Goal: Transaction & Acquisition: Purchase product/service

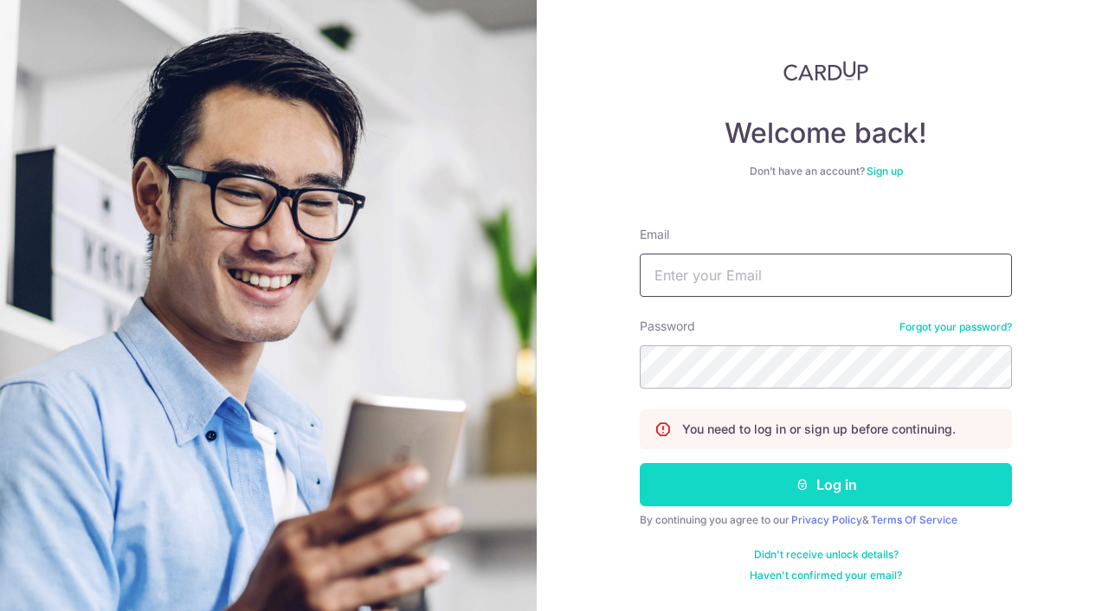
type input "[EMAIL_ADDRESS][DOMAIN_NAME]"
click at [749, 482] on button "Log in" at bounding box center [826, 484] width 372 height 43
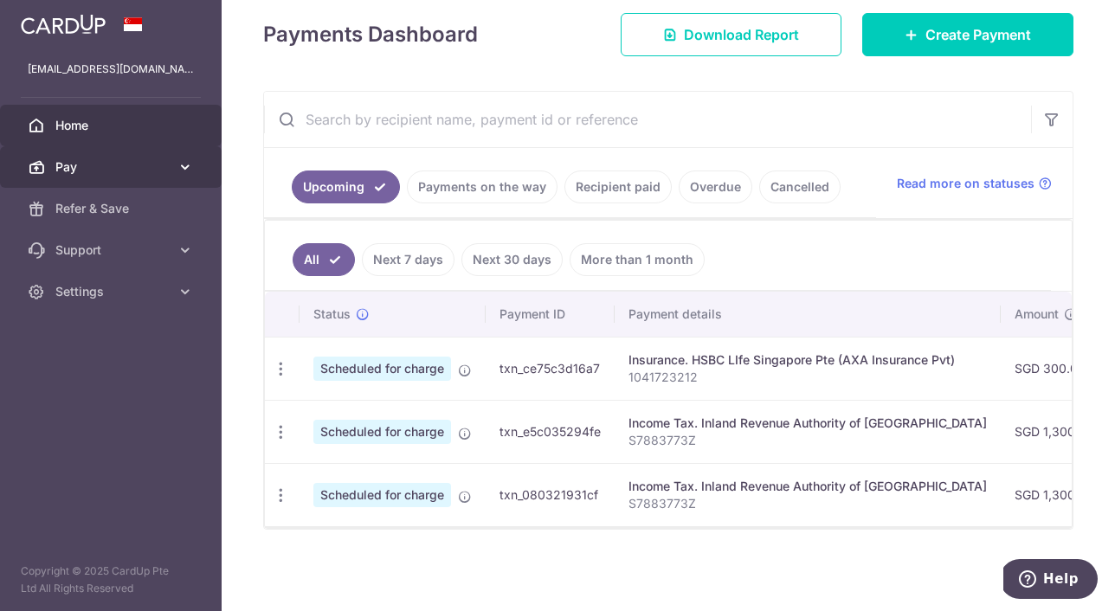
click at [97, 171] on span "Pay" at bounding box center [112, 166] width 114 height 17
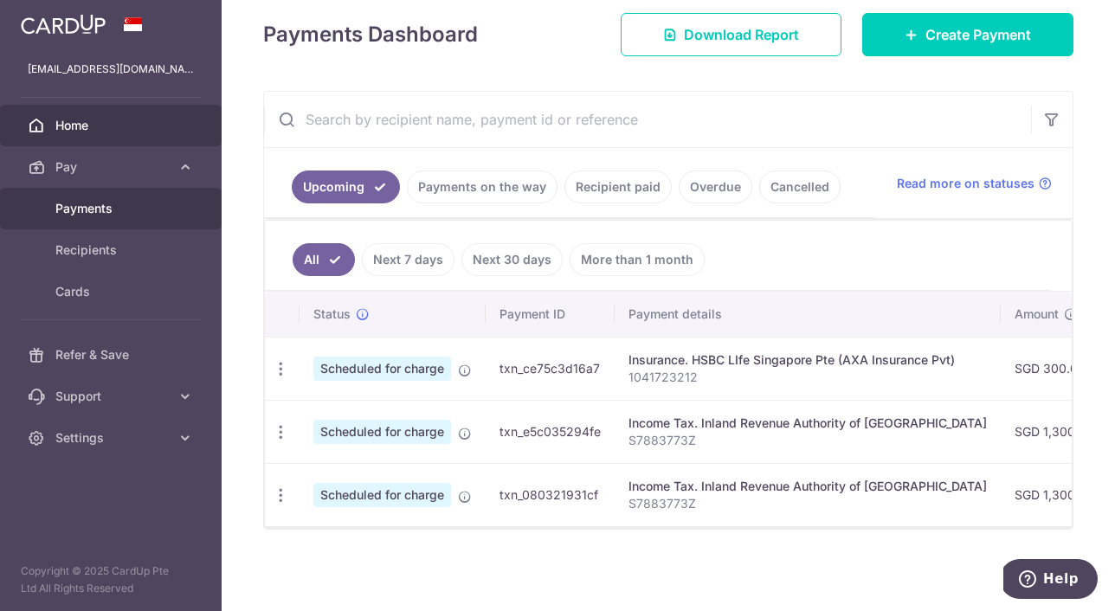
click at [103, 210] on span "Payments" at bounding box center [112, 208] width 114 height 17
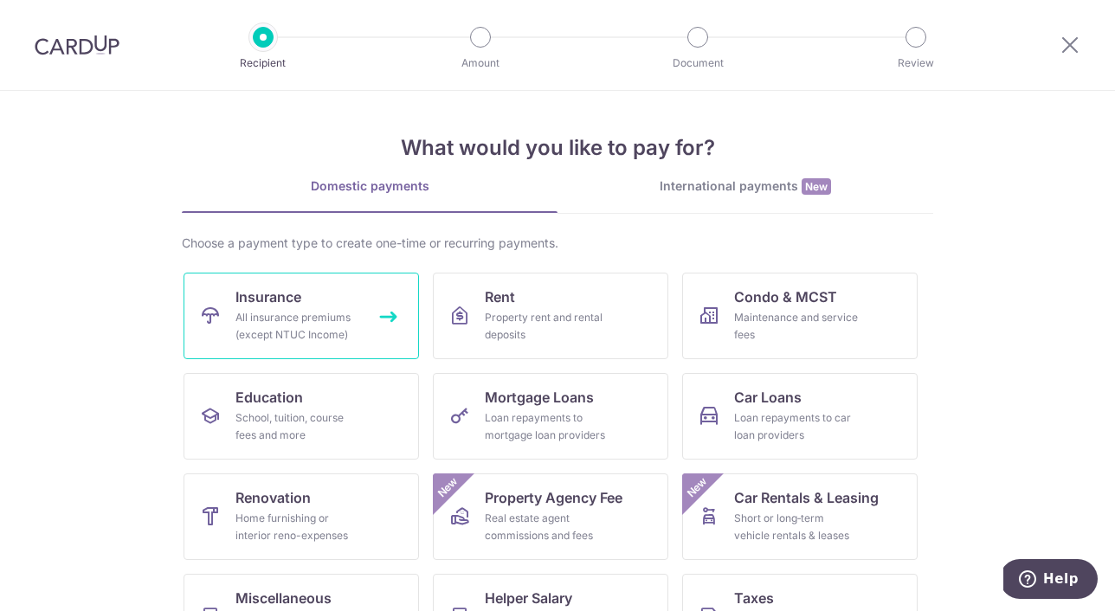
click at [287, 324] on div "All insurance premiums (except NTUC Income)" at bounding box center [298, 326] width 125 height 35
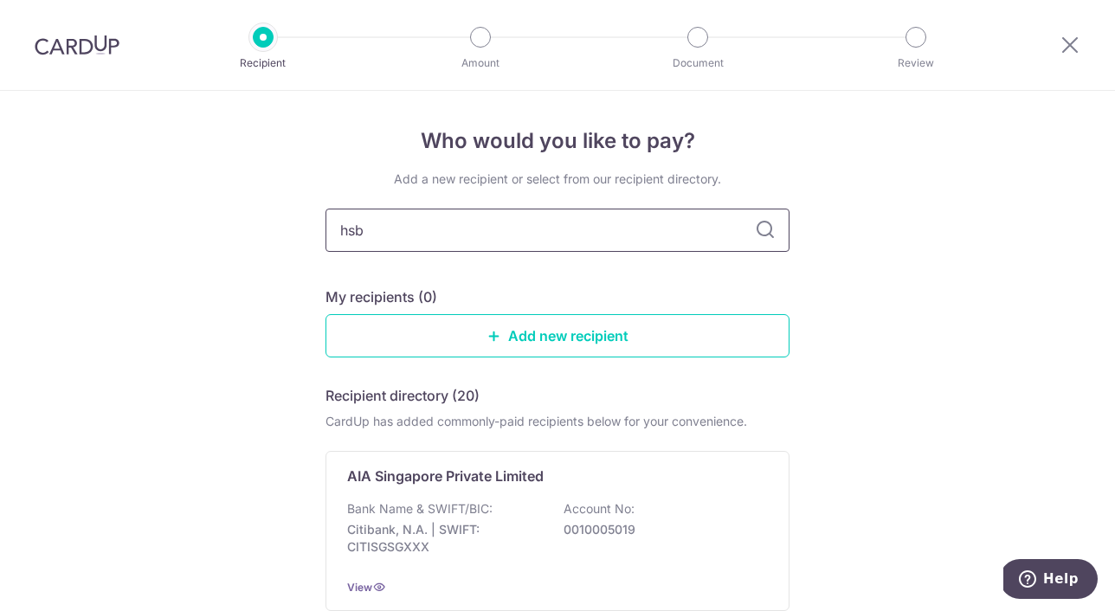
type input "hsbc"
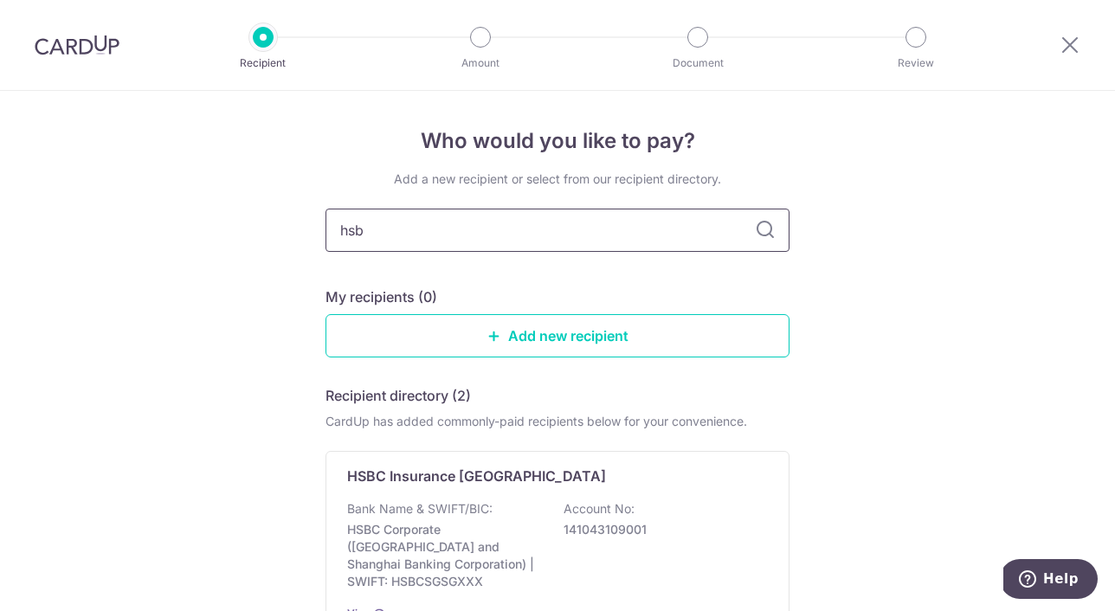
type input "hsbc"
type input "h"
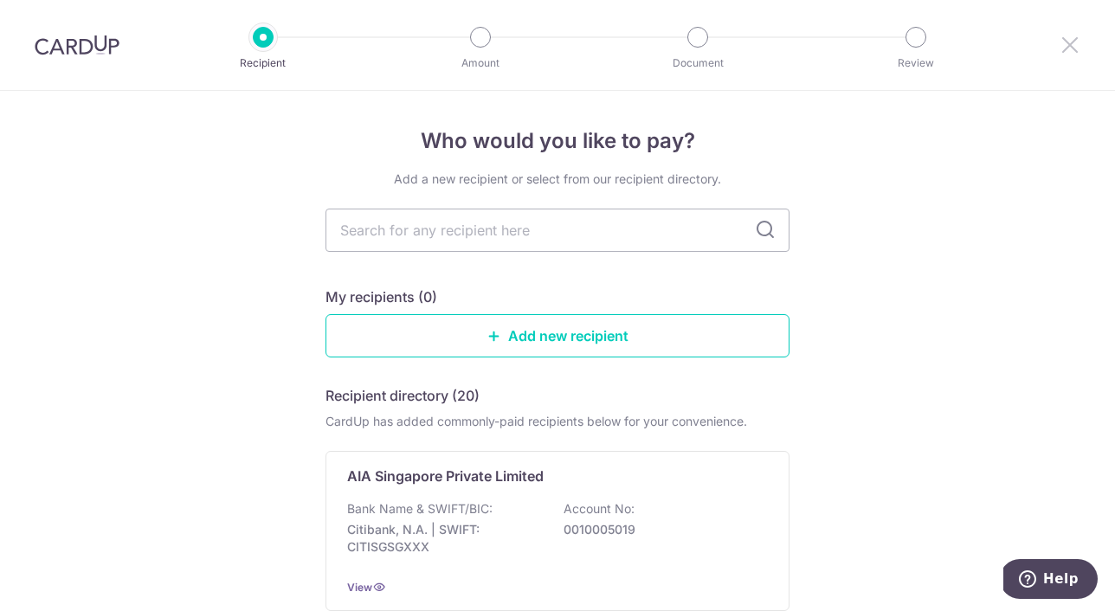
click at [1070, 42] on icon at bounding box center [1070, 45] width 21 height 22
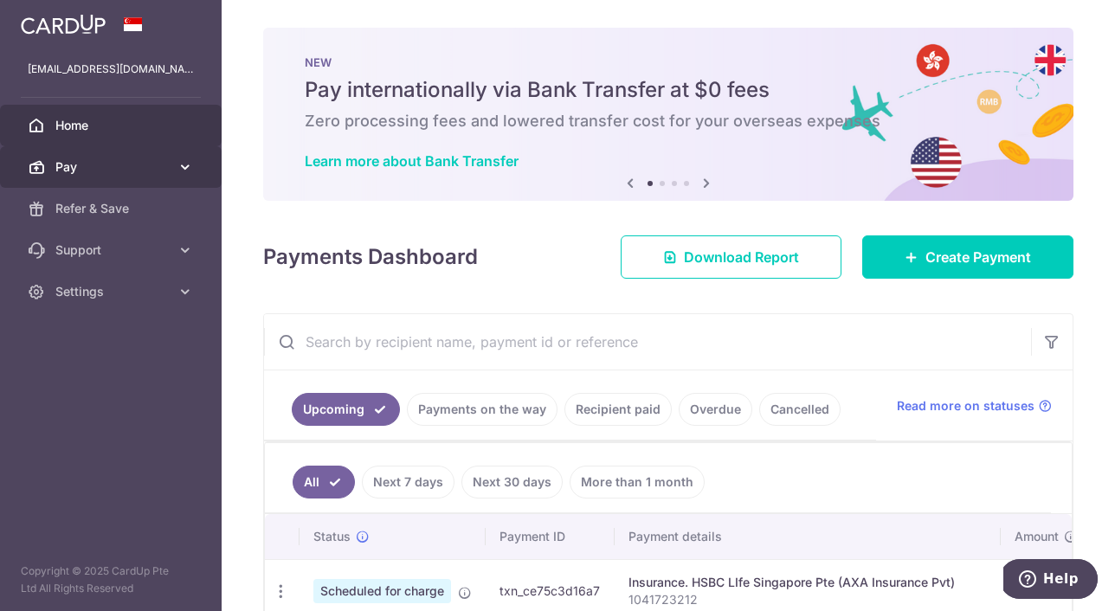
click at [127, 161] on span "Pay" at bounding box center [112, 166] width 114 height 17
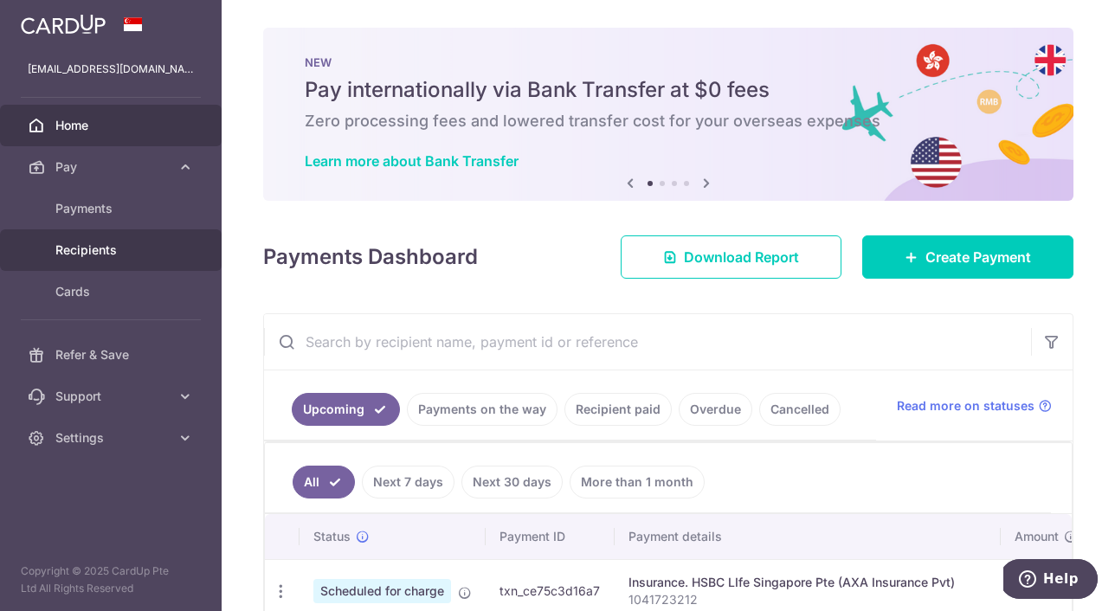
click at [91, 252] on span "Recipients" at bounding box center [112, 250] width 114 height 17
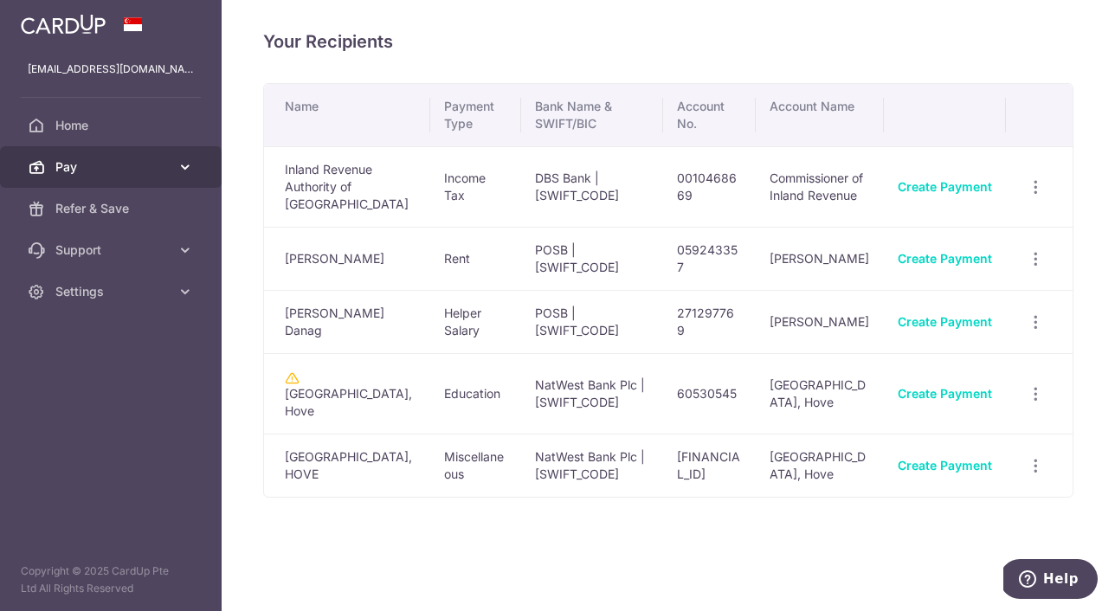
click at [110, 170] on span "Pay" at bounding box center [112, 166] width 114 height 17
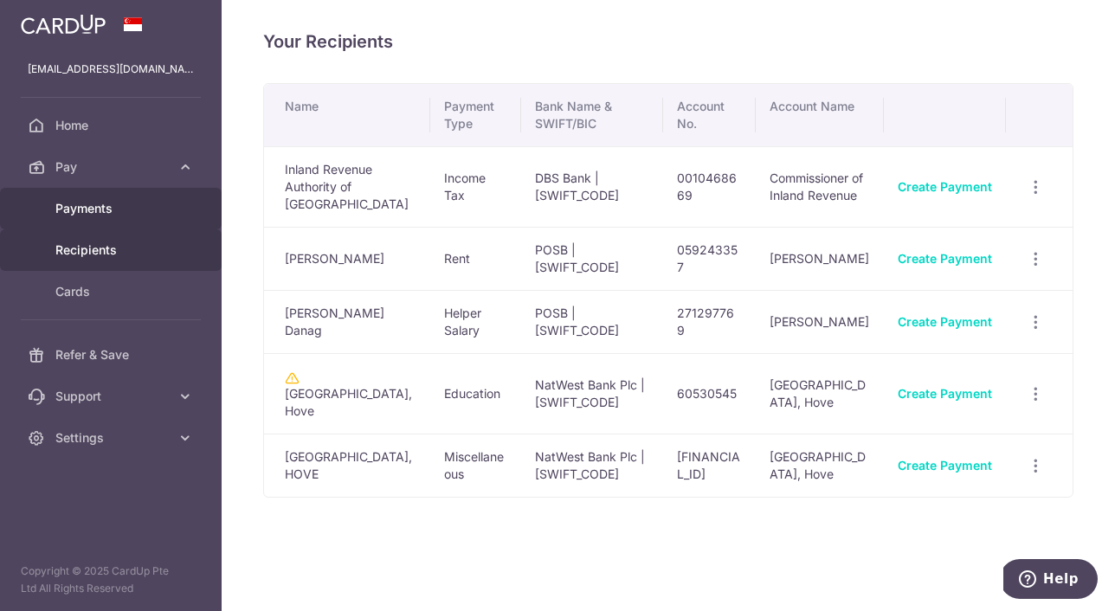
click at [106, 216] on span "Payments" at bounding box center [112, 208] width 114 height 17
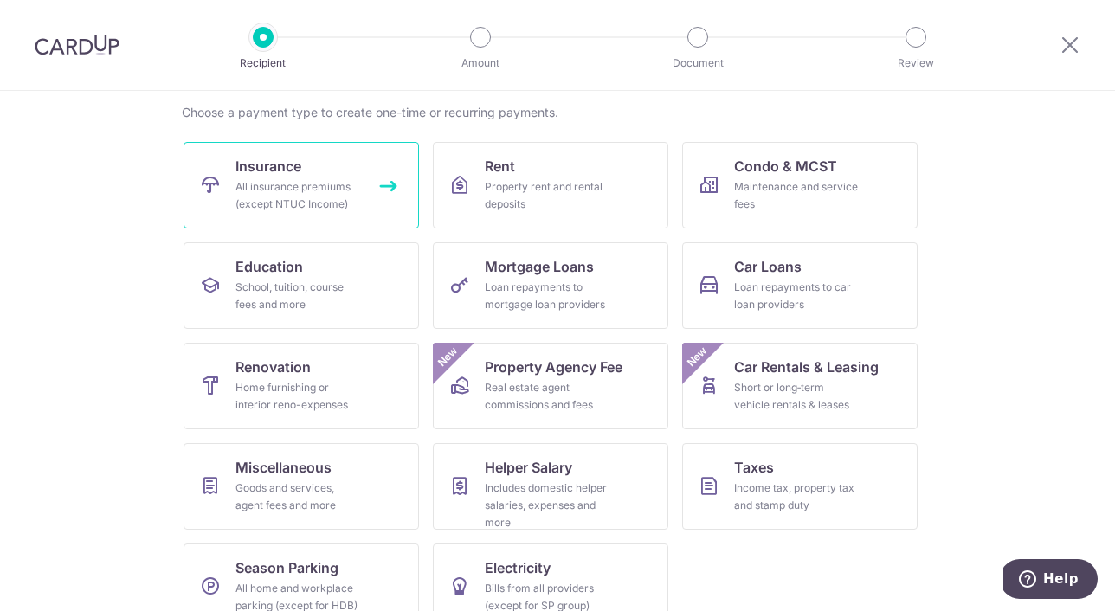
scroll to position [125, 0]
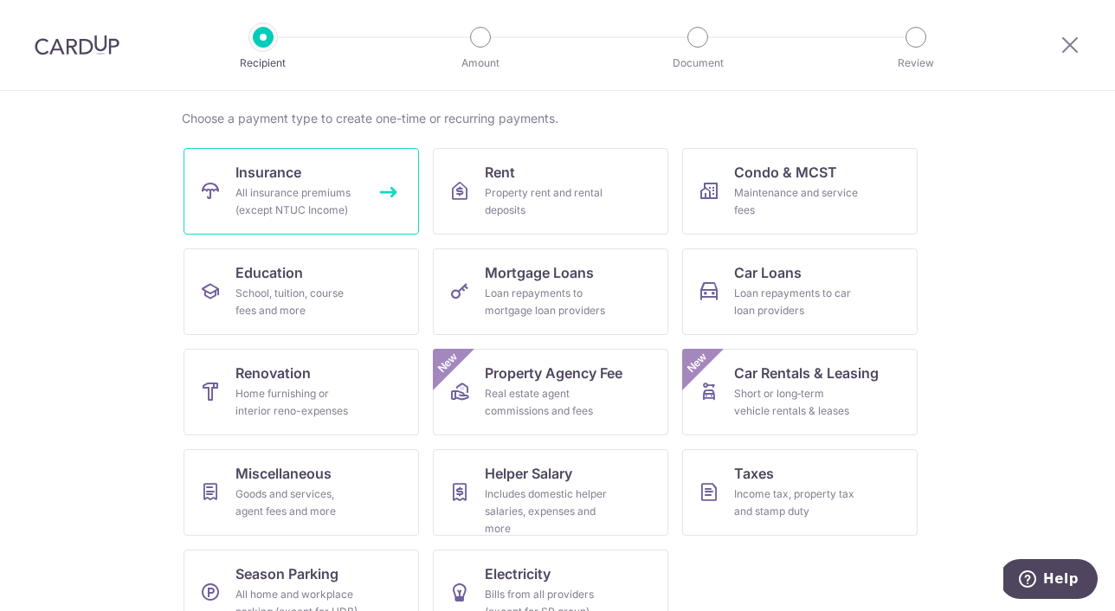
click at [325, 222] on link "Insurance All insurance premiums (except NTUC Income)" at bounding box center [302, 191] width 236 height 87
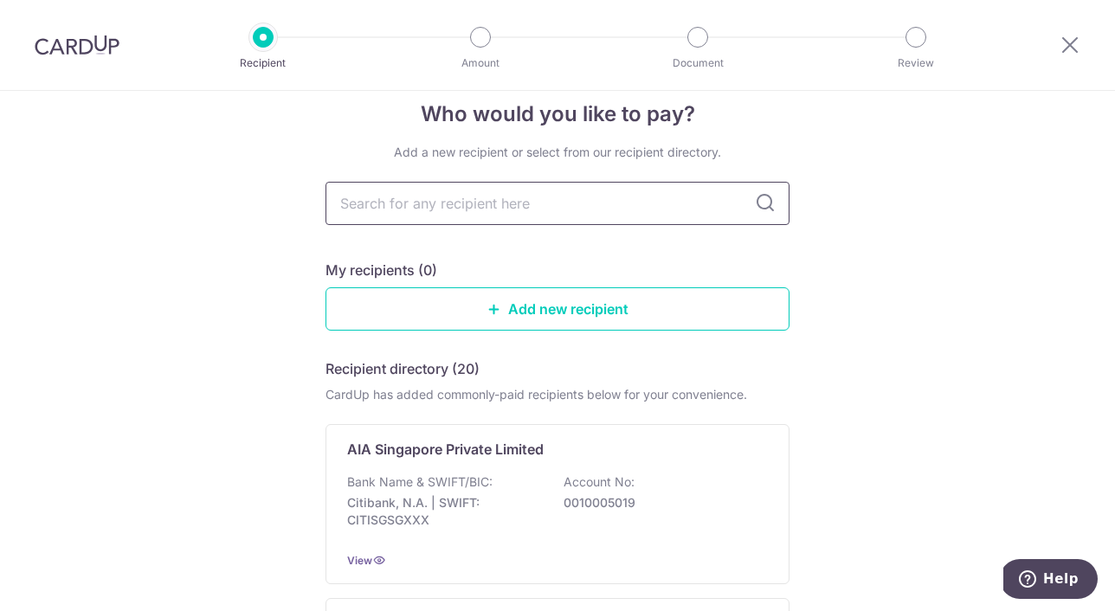
scroll to position [28, 0]
click at [391, 196] on input "text" at bounding box center [558, 202] width 464 height 43
type input "hsbc"
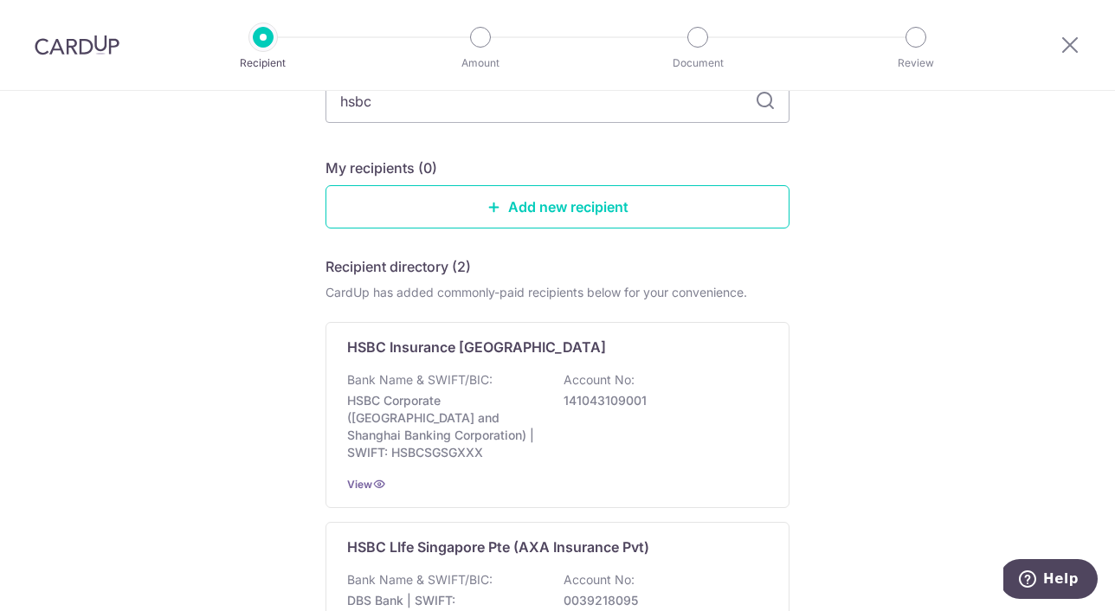
scroll to position [277, 0]
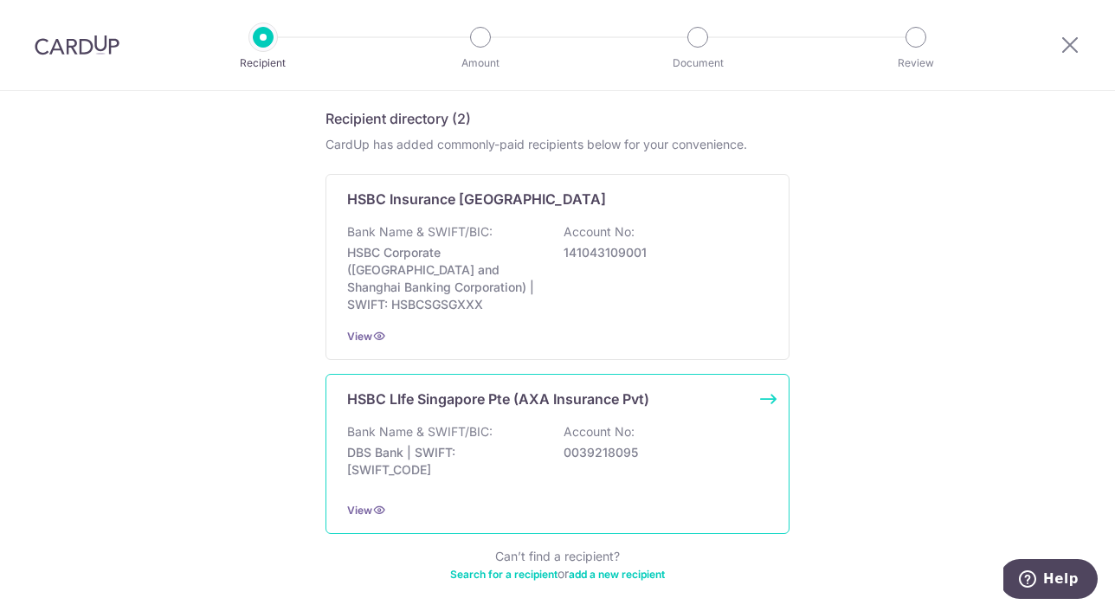
click at [557, 446] on div "Bank Name & SWIFT/BIC: DBS Bank | SWIFT: DBSSSGSGXXX Account No: 0039218095" at bounding box center [557, 455] width 421 height 64
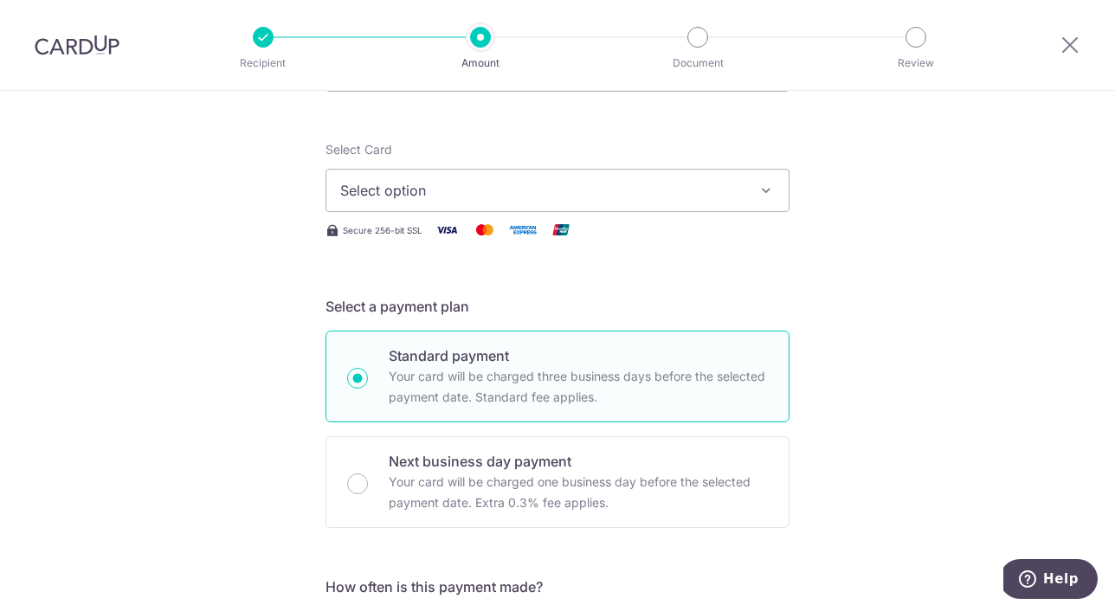
scroll to position [104, 0]
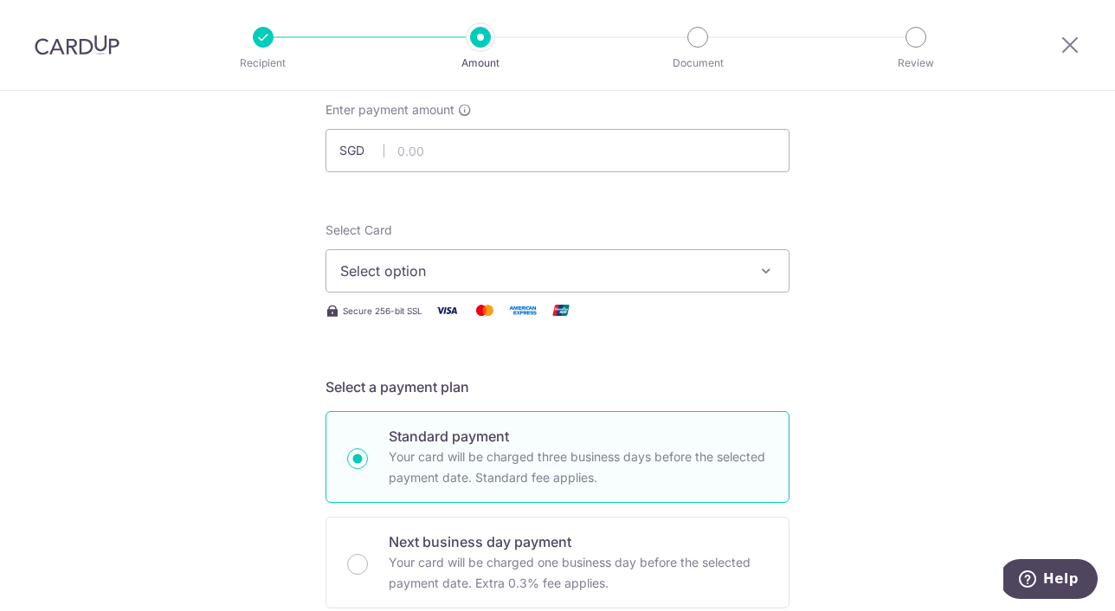
click at [611, 277] on span "Select option" at bounding box center [542, 271] width 404 height 21
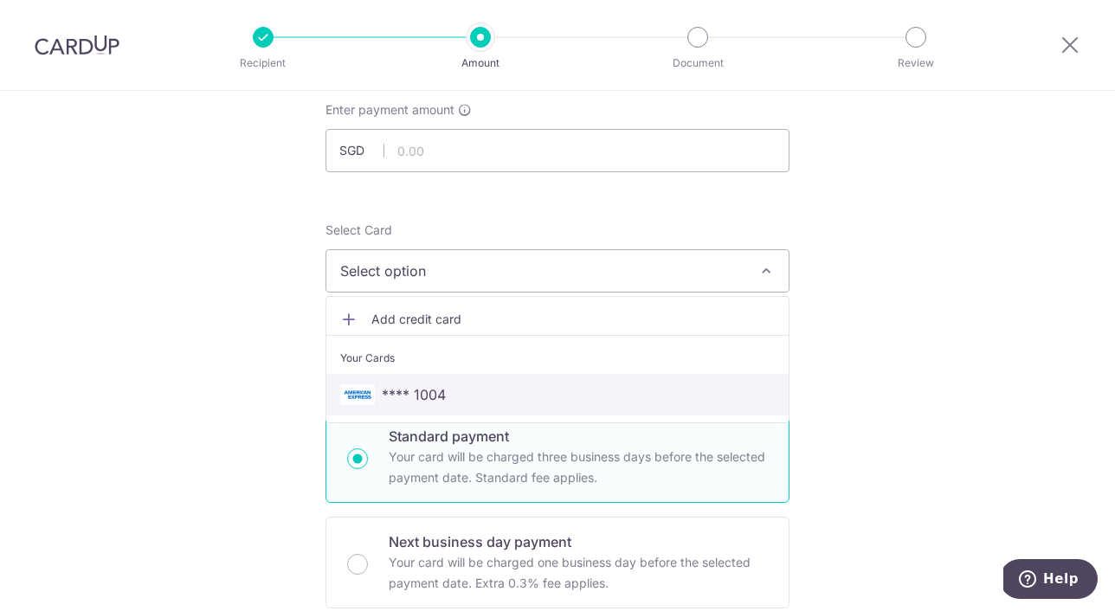
click at [495, 382] on link "**** 1004" at bounding box center [557, 395] width 462 height 42
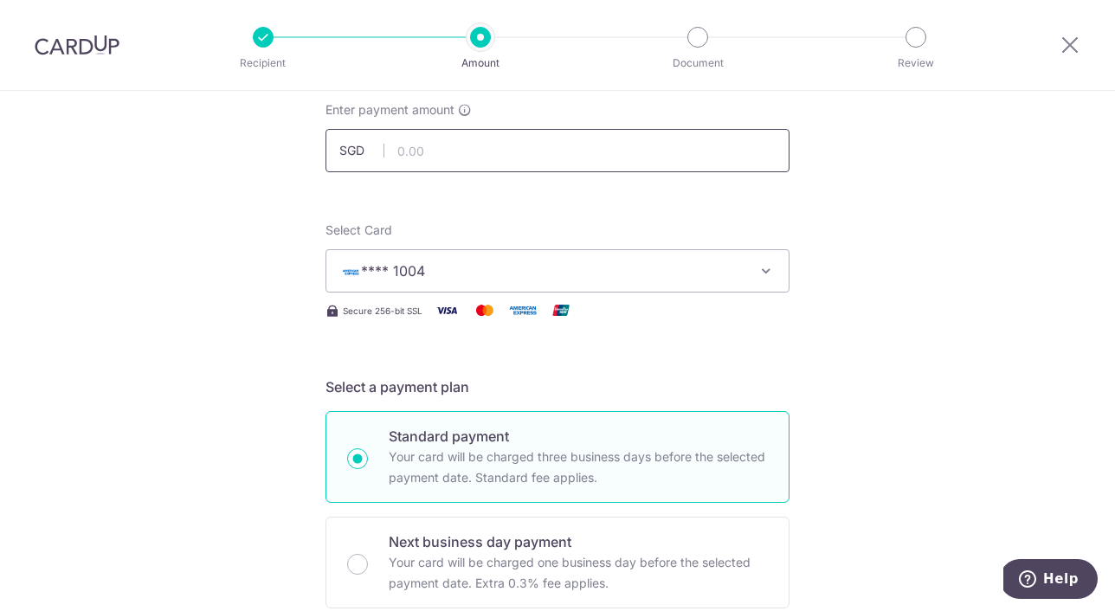
click at [418, 157] on input "text" at bounding box center [558, 150] width 464 height 43
type input "500.00"
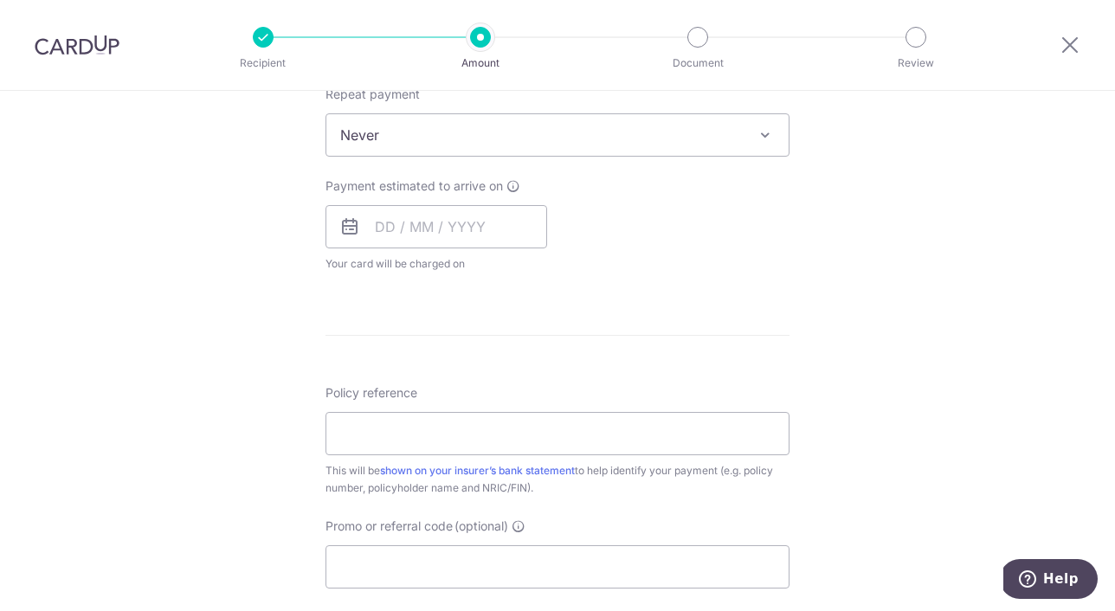
scroll to position [737, 0]
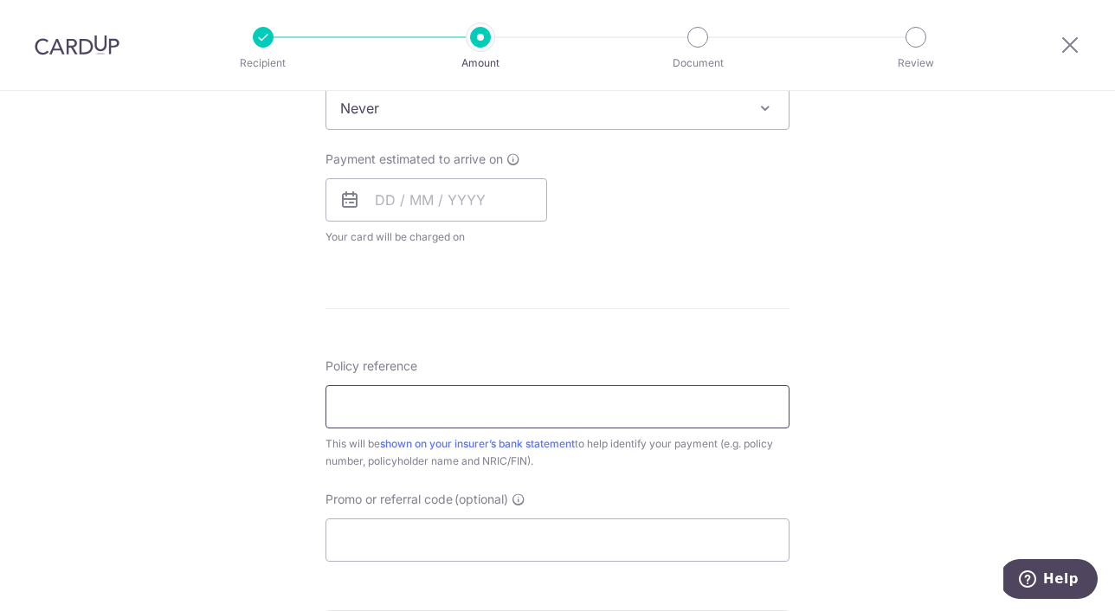
click at [411, 411] on input "Policy reference" at bounding box center [558, 406] width 464 height 43
type input "1023574070"
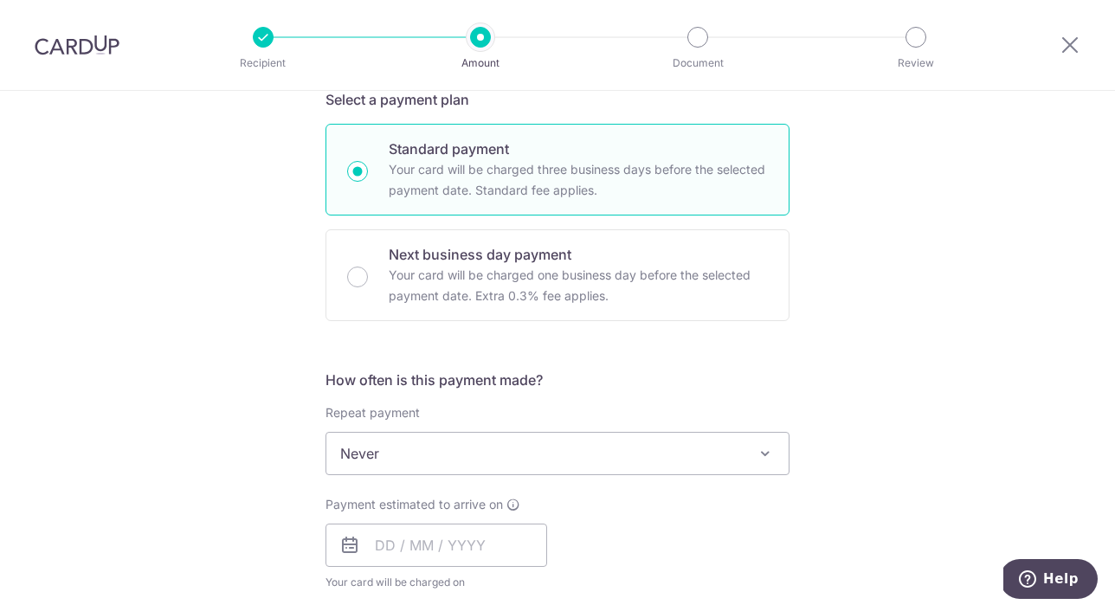
scroll to position [391, 0]
click at [443, 461] on span "Never" at bounding box center [557, 455] width 462 height 42
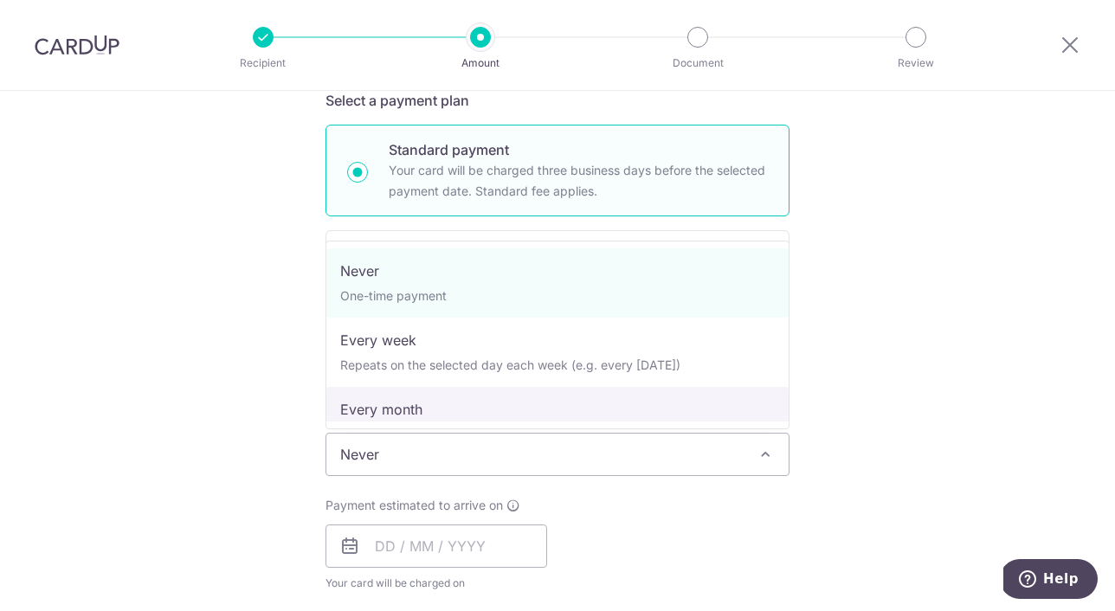
select select "3"
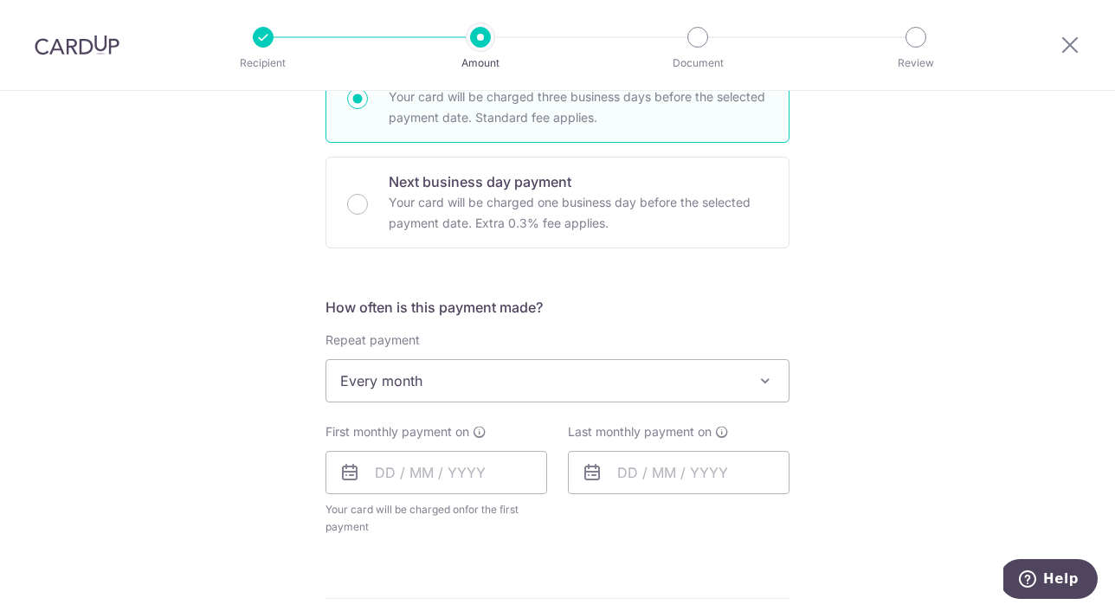
scroll to position [551, 0]
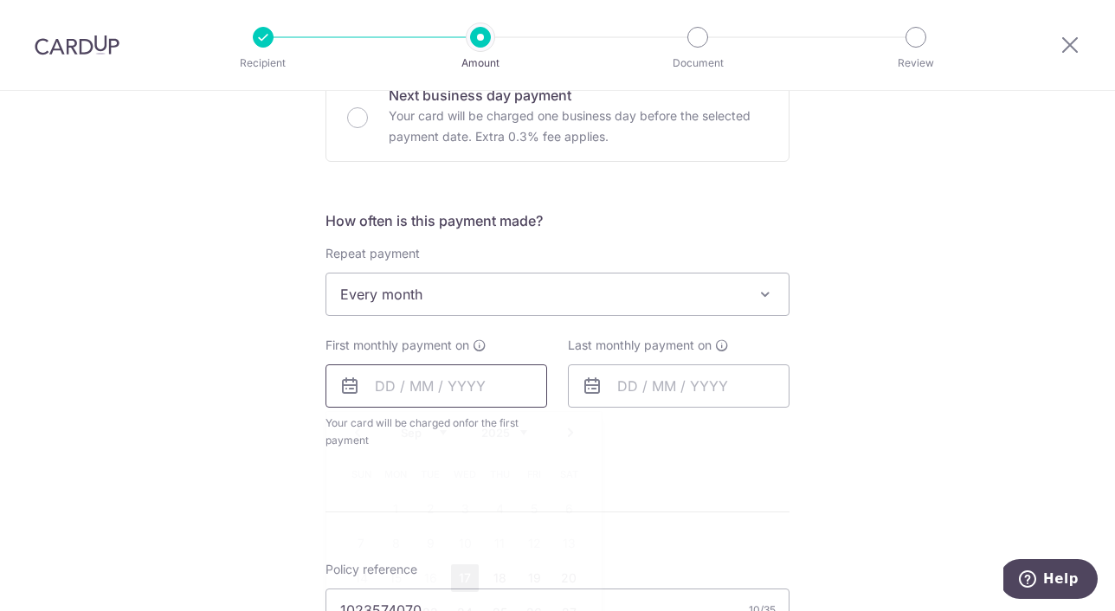
click at [429, 399] on input "text" at bounding box center [437, 386] width 222 height 43
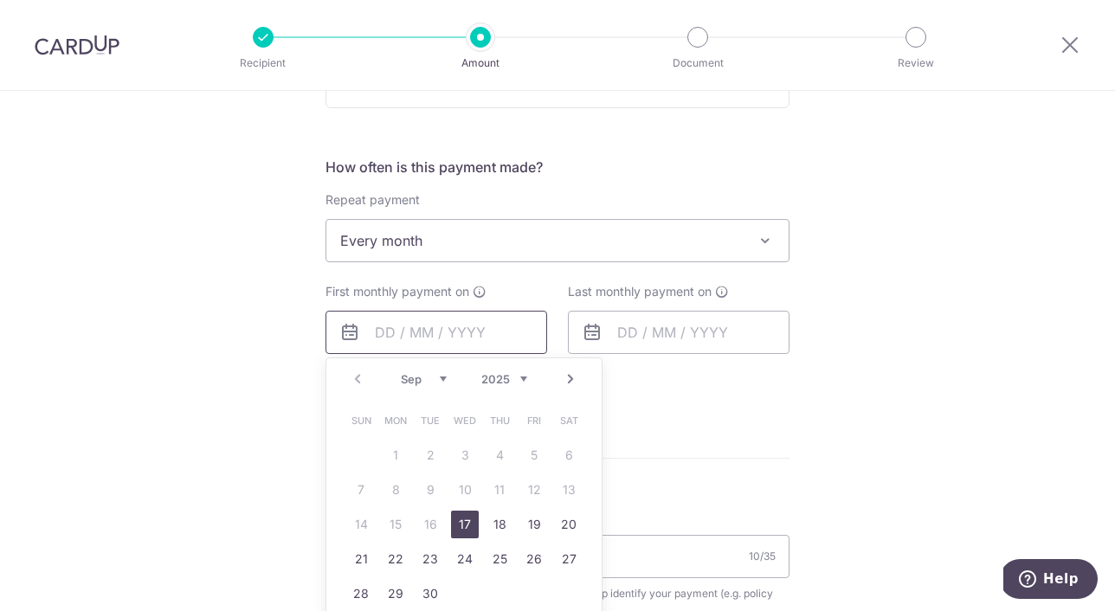
scroll to position [608, 0]
click at [466, 527] on link "17" at bounding box center [465, 521] width 28 height 28
type input "17/09/2025"
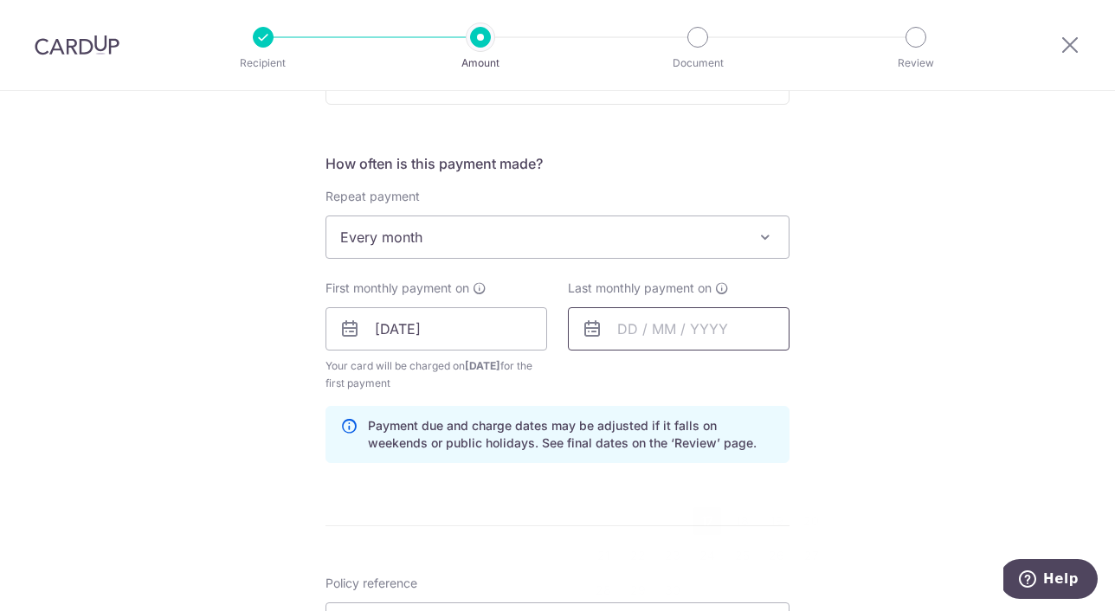
click at [623, 334] on input "text" at bounding box center [679, 328] width 222 height 43
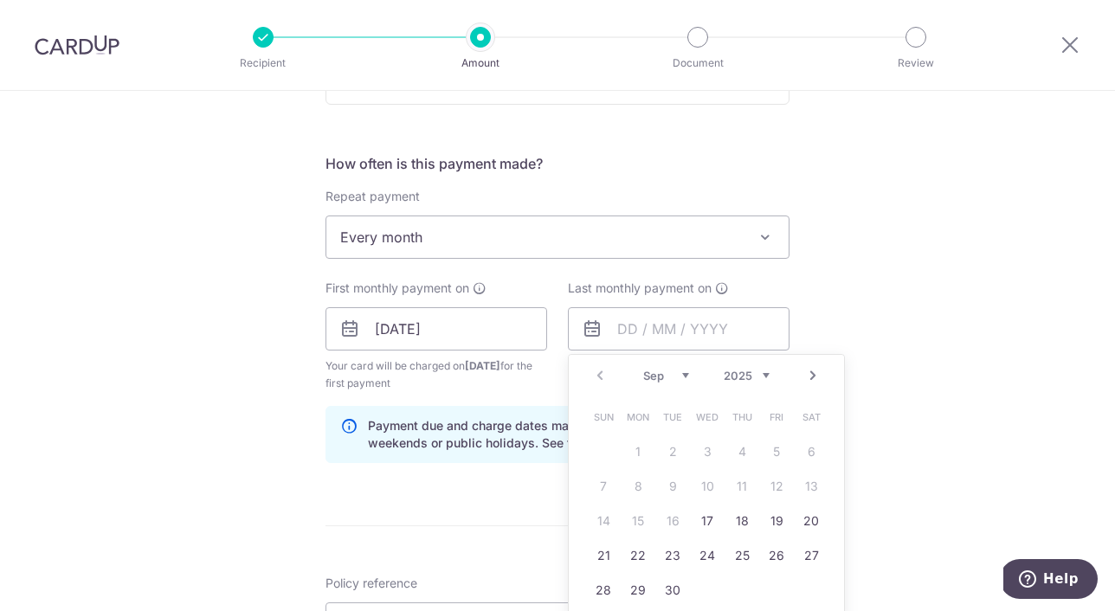
click at [812, 377] on link "Next" at bounding box center [813, 375] width 21 height 21
click at [813, 380] on link "Next" at bounding box center [813, 375] width 21 height 21
click at [805, 522] on link "20" at bounding box center [812, 521] width 28 height 28
type input "[DATE]"
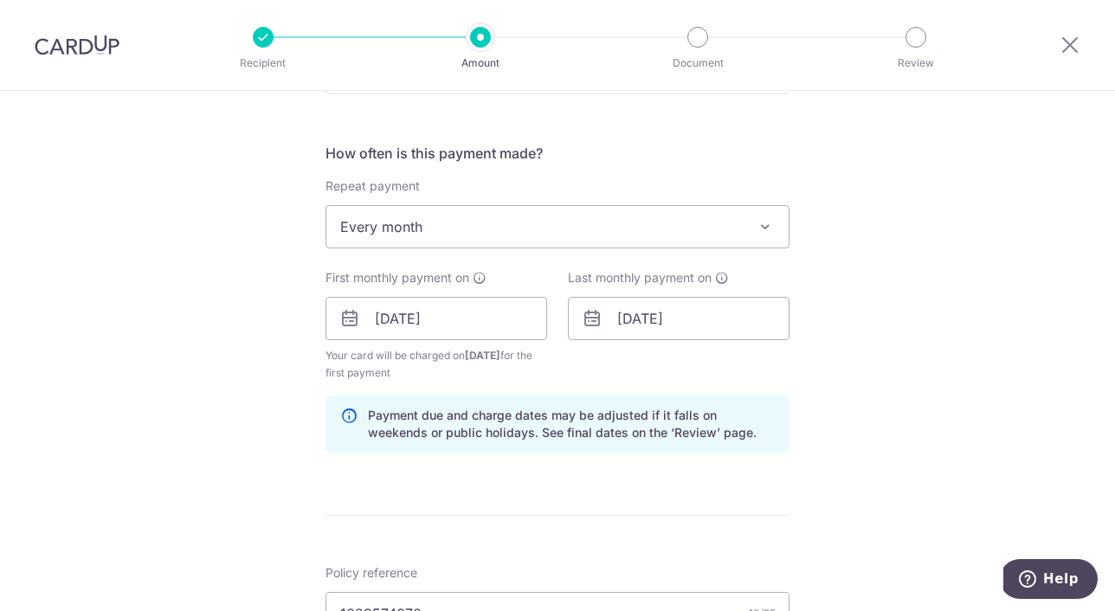
scroll to position [619, 0]
click at [434, 322] on input "17/09/2025" at bounding box center [437, 317] width 222 height 43
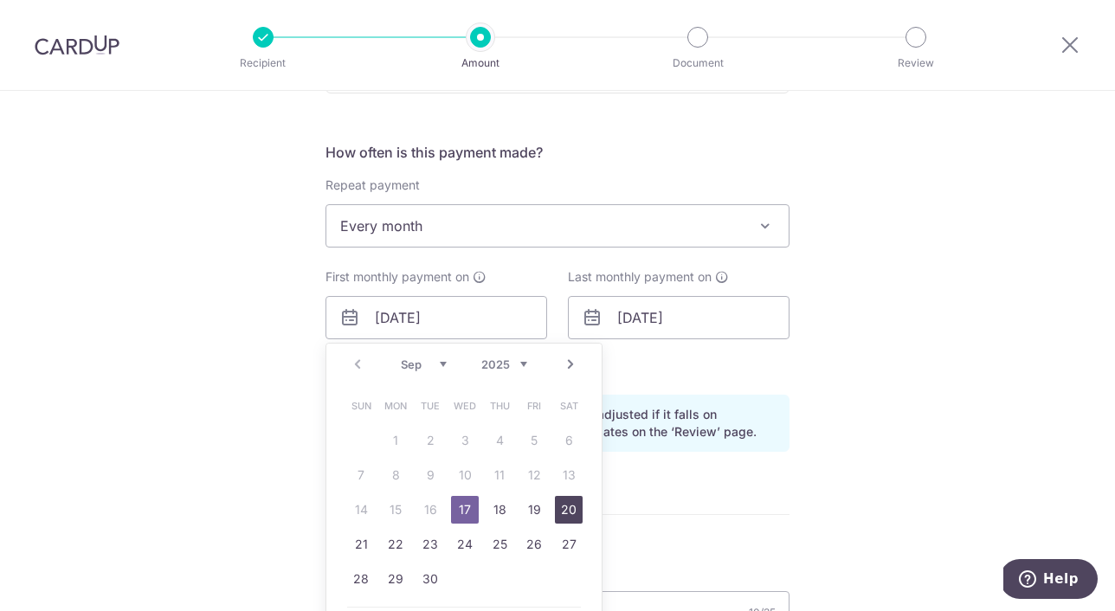
click at [576, 513] on link "20" at bounding box center [569, 510] width 28 height 28
type input "[DATE]"
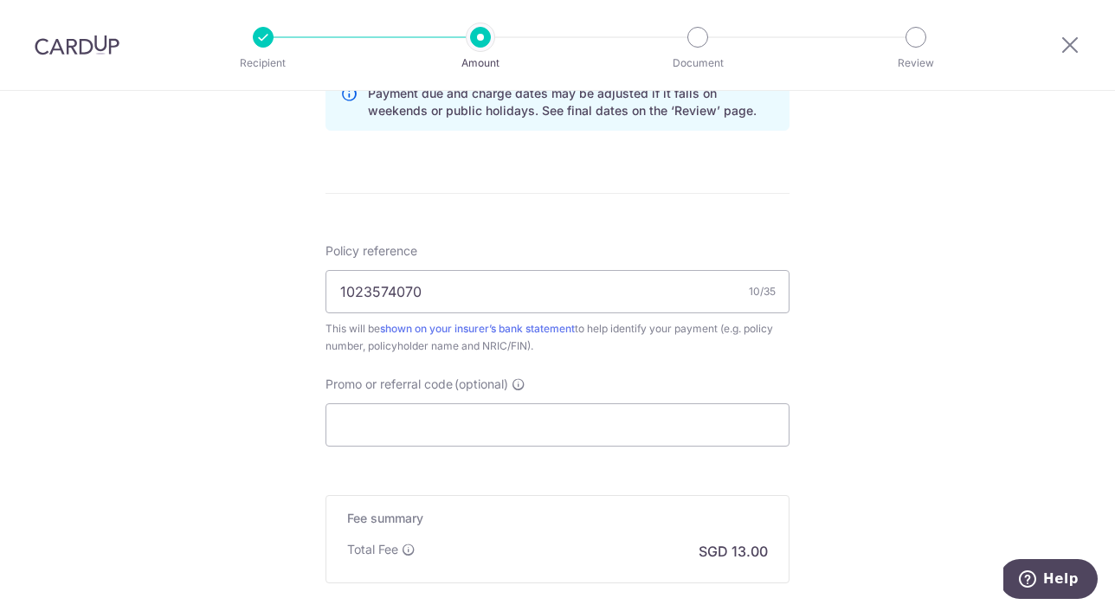
scroll to position [1008, 0]
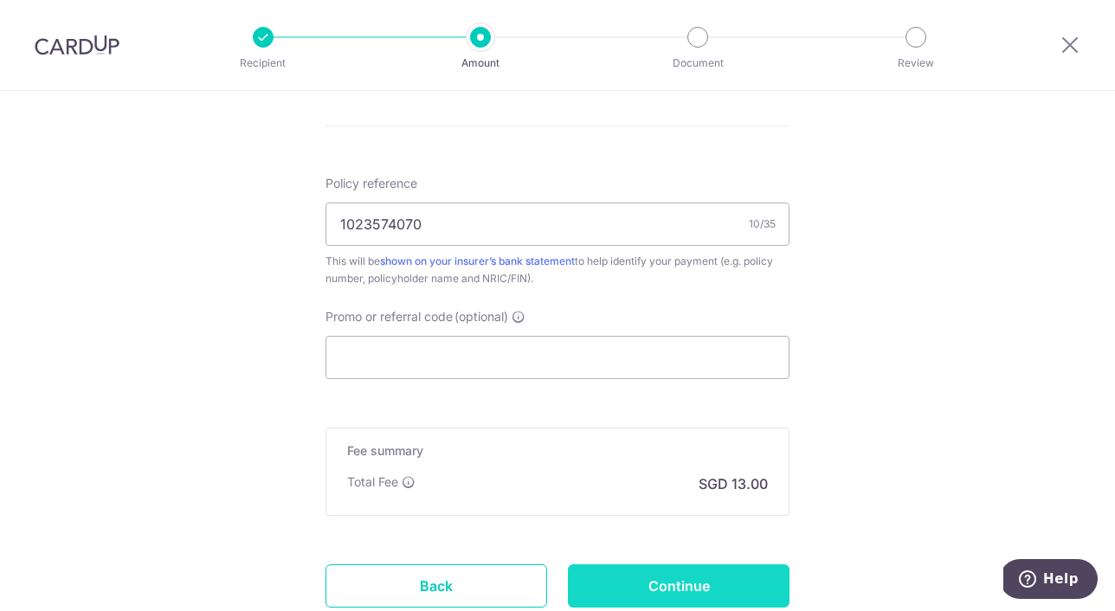
click at [663, 579] on input "Continue" at bounding box center [679, 586] width 222 height 43
type input "Create Schedule"
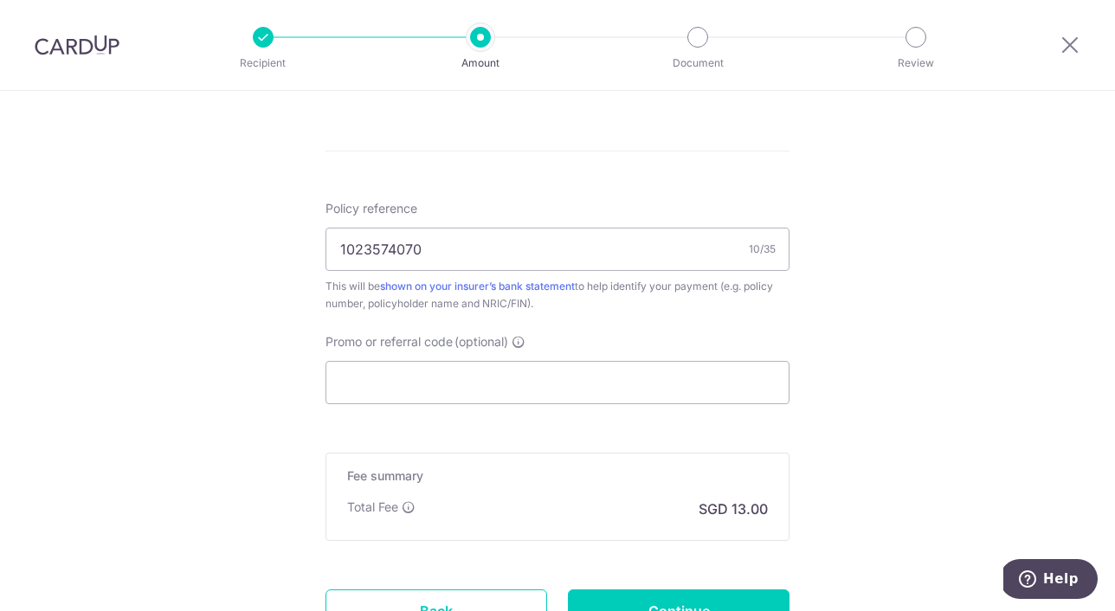
scroll to position [1046, 0]
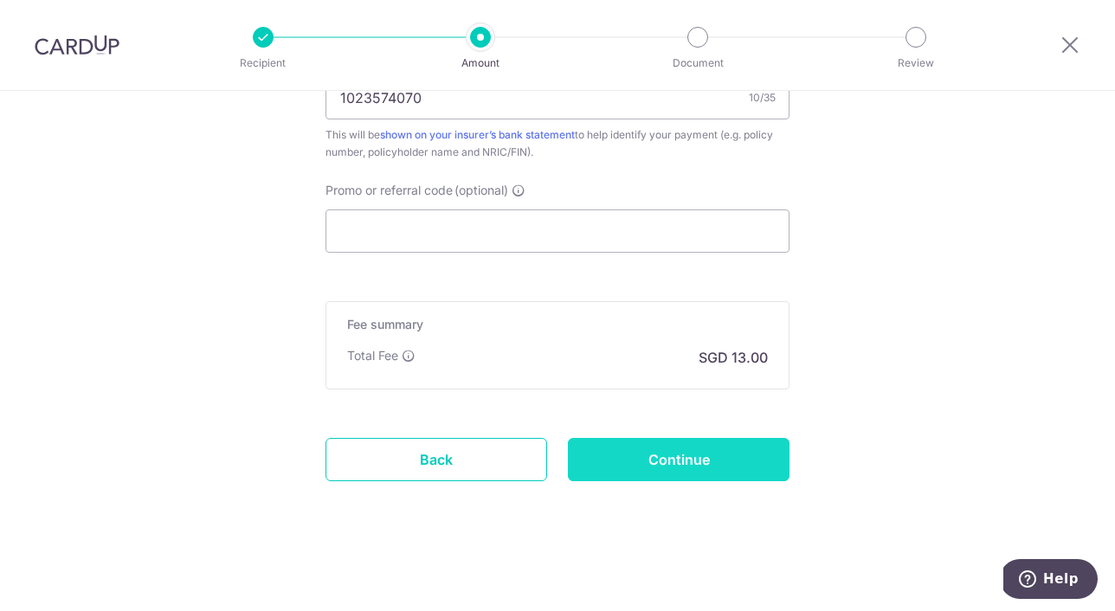
click at [663, 473] on input "Continue" at bounding box center [679, 459] width 222 height 43
type input "Update Schedule"
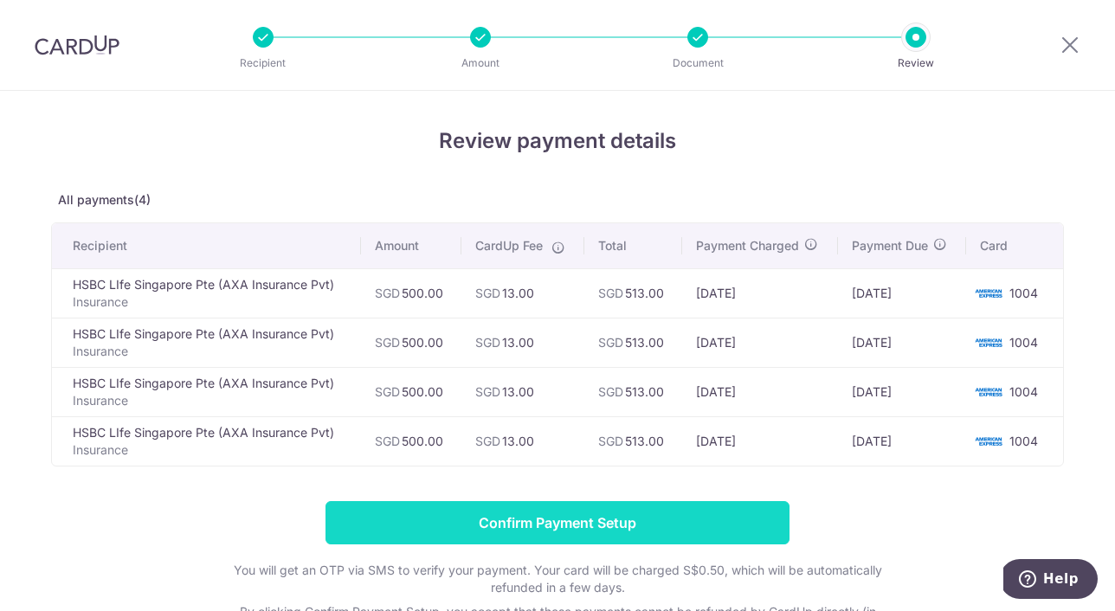
click at [641, 533] on input "Confirm Payment Setup" at bounding box center [558, 522] width 464 height 43
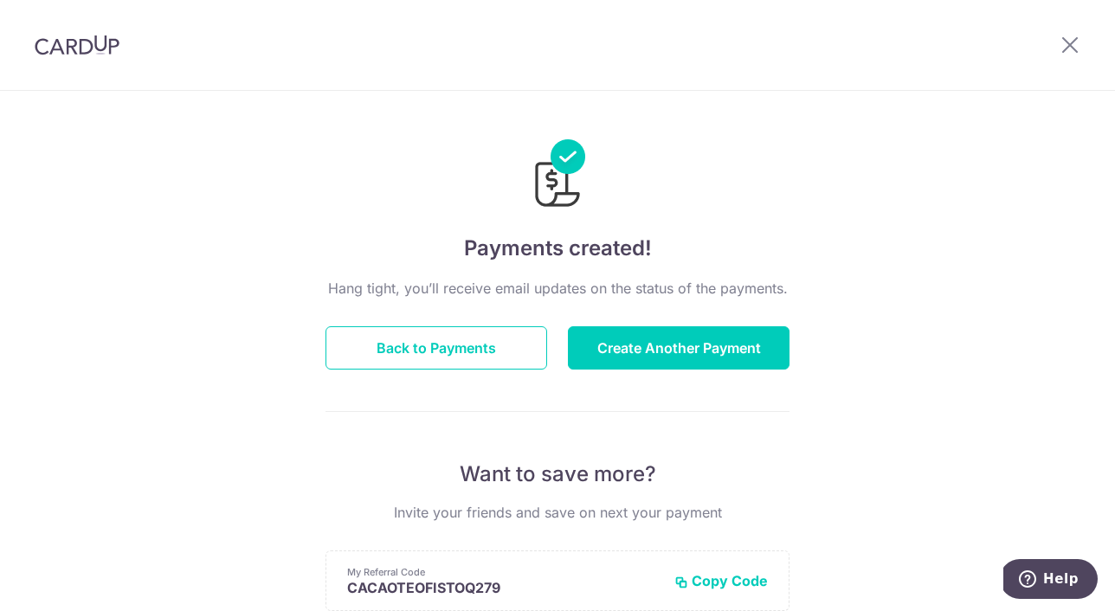
click at [77, 48] on img at bounding box center [77, 45] width 85 height 21
